Goal: Task Accomplishment & Management: Use online tool/utility

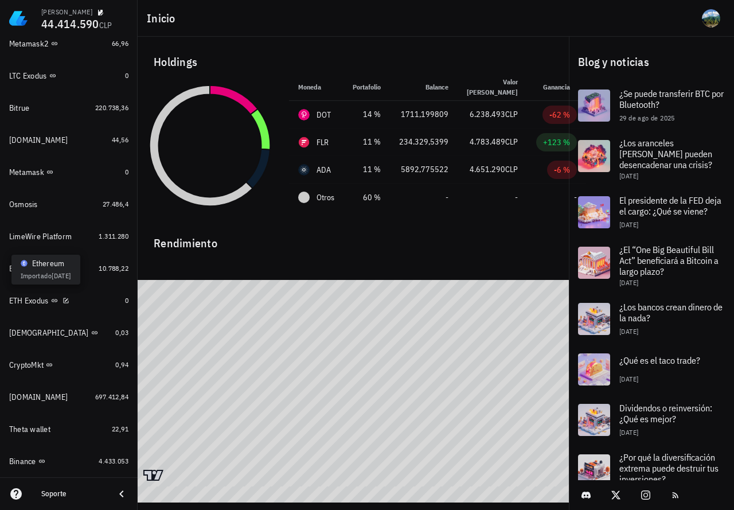
scroll to position [775, 0]
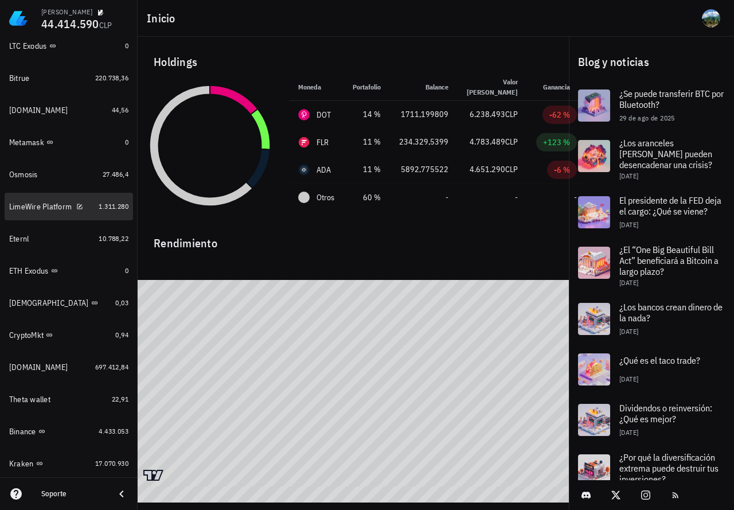
click at [116, 212] on div "1.311.280" at bounding box center [114, 206] width 30 height 11
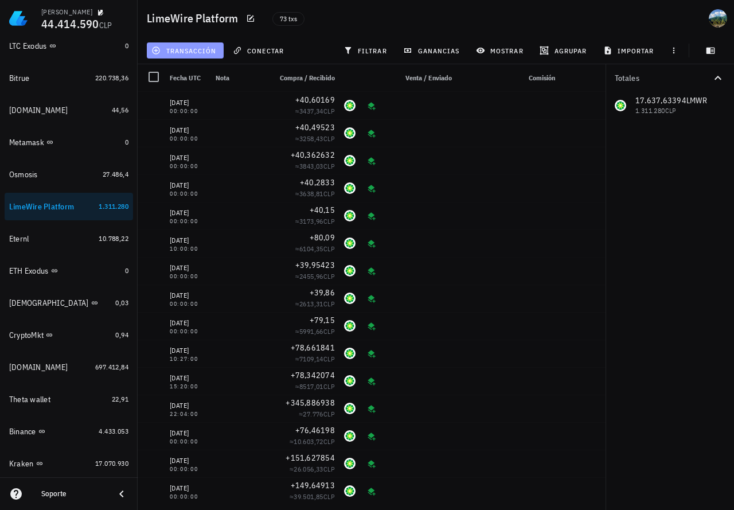
click at [197, 58] on button "transacción" at bounding box center [185, 50] width 77 height 16
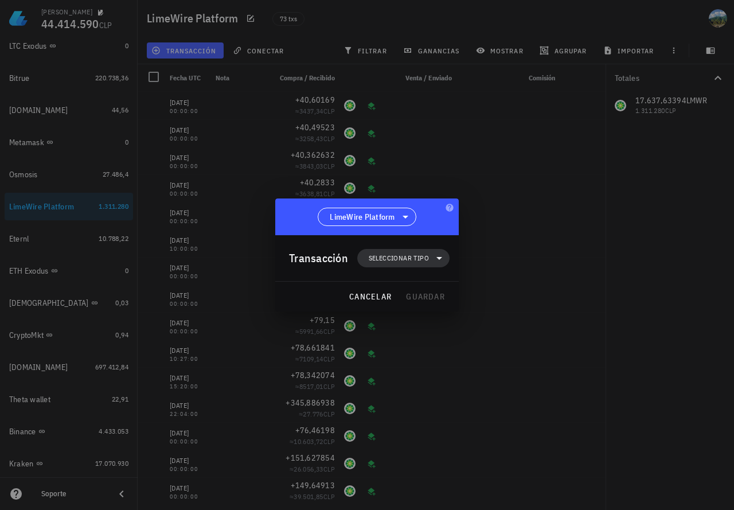
click at [403, 261] on span "Seleccionar tipo" at bounding box center [399, 257] width 60 height 11
click at [415, 309] on div "Ingreso" at bounding box center [409, 308] width 45 height 9
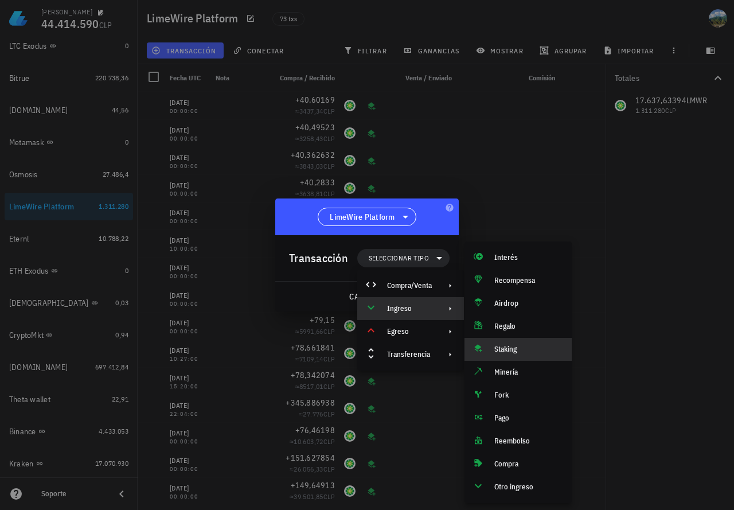
click at [512, 344] on div "Staking" at bounding box center [518, 349] width 107 height 23
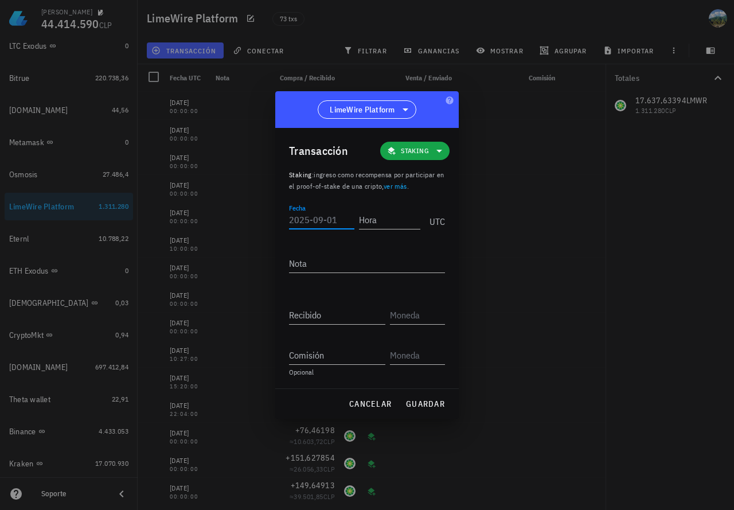
click at [326, 220] on input "Fecha" at bounding box center [321, 219] width 65 height 18
type input "[DATE]"
click at [387, 218] on input "Hora" at bounding box center [387, 219] width 65 height 18
type input "00:00:00"
click at [330, 318] on input "Recibido" at bounding box center [337, 315] width 96 height 18
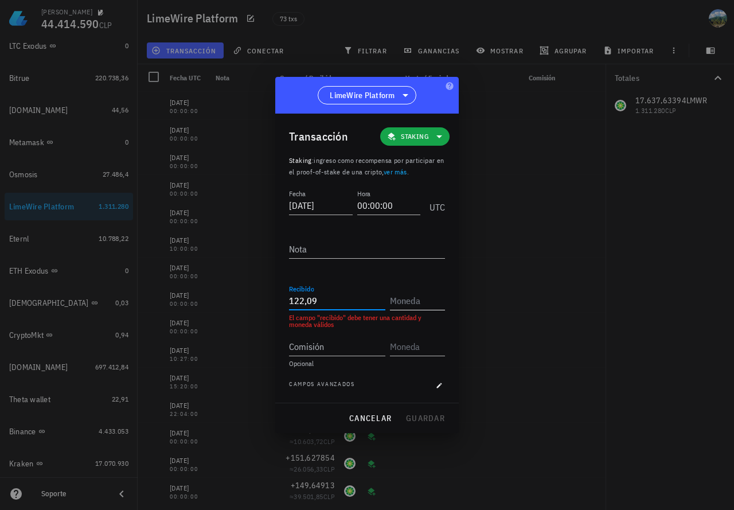
type input "122,09"
click at [402, 298] on input "text" at bounding box center [416, 300] width 53 height 18
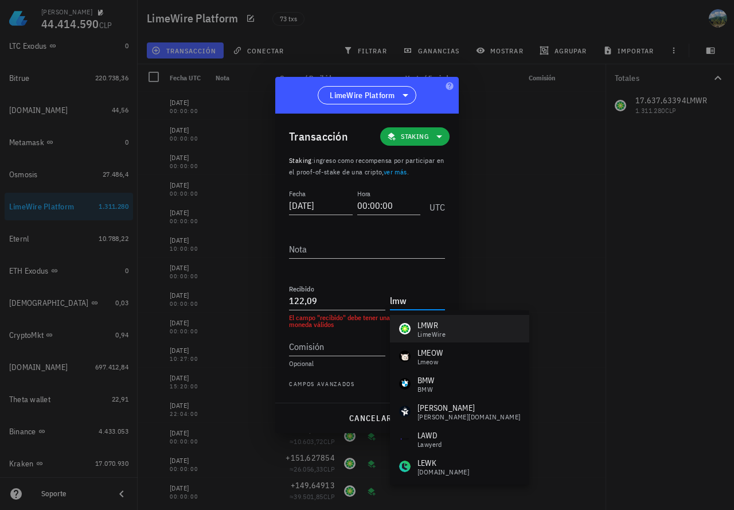
click at [433, 326] on div "LMWR" at bounding box center [432, 324] width 28 height 11
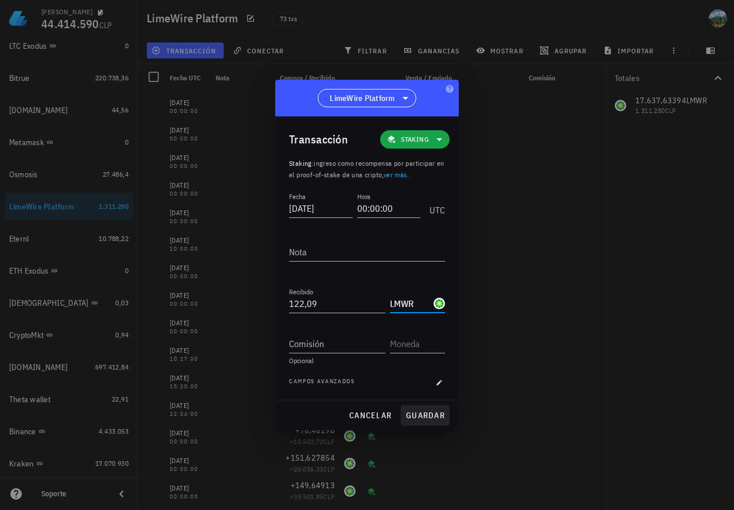
type input "LMWR"
click at [430, 413] on span "guardar" at bounding box center [425, 415] width 40 height 10
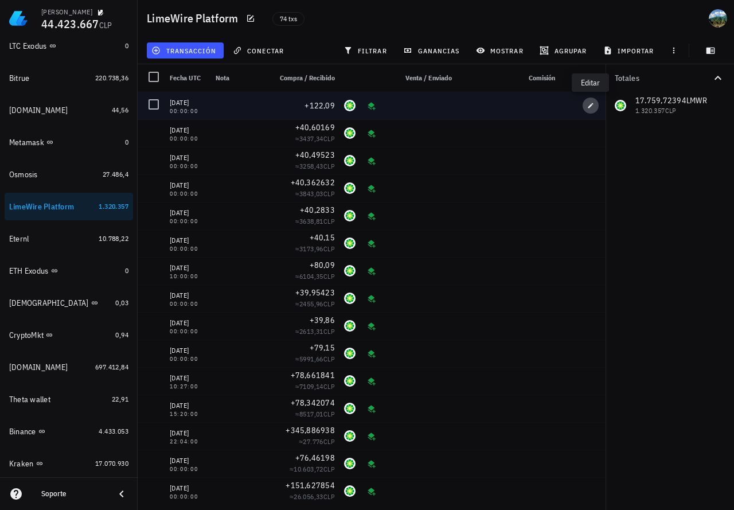
click at [587, 104] on icon "button" at bounding box center [590, 105] width 7 height 7
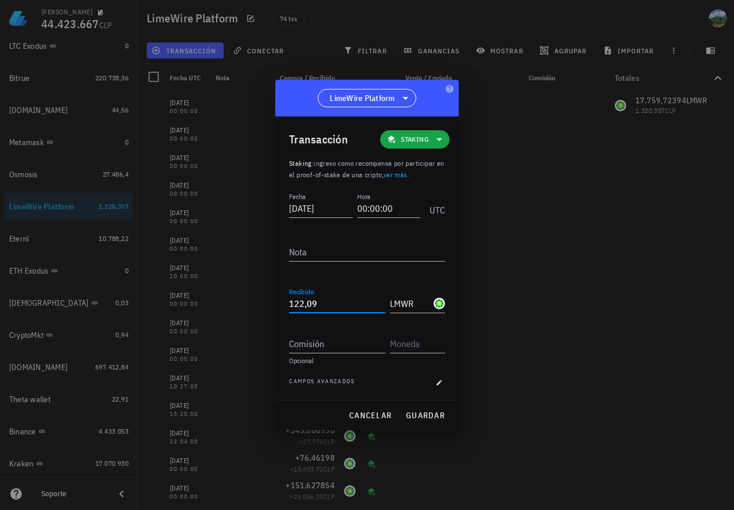
drag, startPoint x: 307, startPoint y: 304, endPoint x: 322, endPoint y: 304, distance: 14.3
click at [322, 304] on input "122,09" at bounding box center [337, 303] width 96 height 18
paste input "853"
drag, startPoint x: 321, startPoint y: 305, endPoint x: 265, endPoint y: 301, distance: 56.3
click at [265, 301] on div "[PERSON_NAME] 44.423.667 CLP Inicio [GEOGRAPHIC_DATA] Impuestos [GEOGRAPHIC_DAT…" at bounding box center [367, 255] width 734 height 510
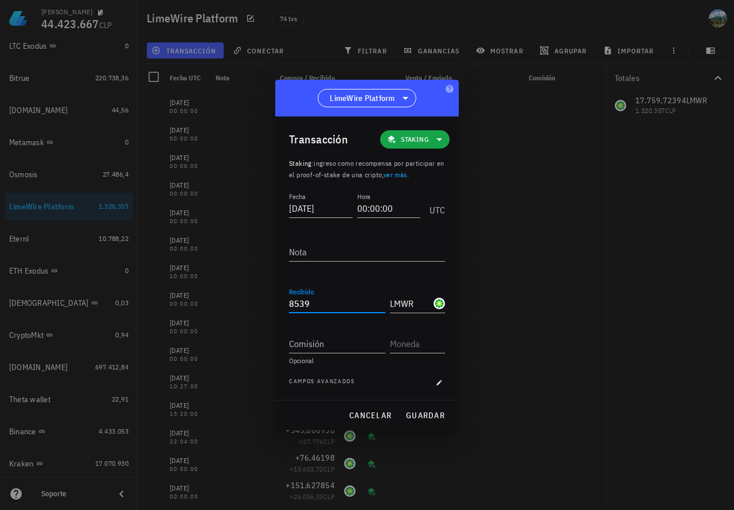
drag, startPoint x: 298, startPoint y: 306, endPoint x: 271, endPoint y: 303, distance: 27.7
click at [271, 303] on div "[PERSON_NAME] 44.423.667 CLP Inicio [GEOGRAPHIC_DATA] Impuestos [GEOGRAPHIC_DAT…" at bounding box center [367, 255] width 734 height 510
paste input "8539"
drag, startPoint x: 315, startPoint y: 299, endPoint x: 276, endPoint y: 301, distance: 38.5
click at [276, 301] on div "Transacción Staking Staking : ingreso como recompensa por participar en el proo…" at bounding box center [367, 257] width 184 height 283
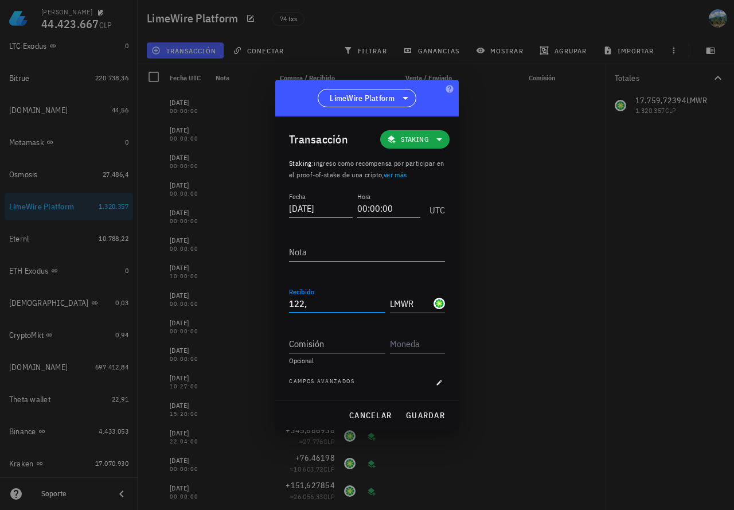
paste input "8539"
click at [431, 417] on span "guardar" at bounding box center [425, 415] width 40 height 10
type input "122,09"
